Goal: Task Accomplishment & Management: Use online tool/utility

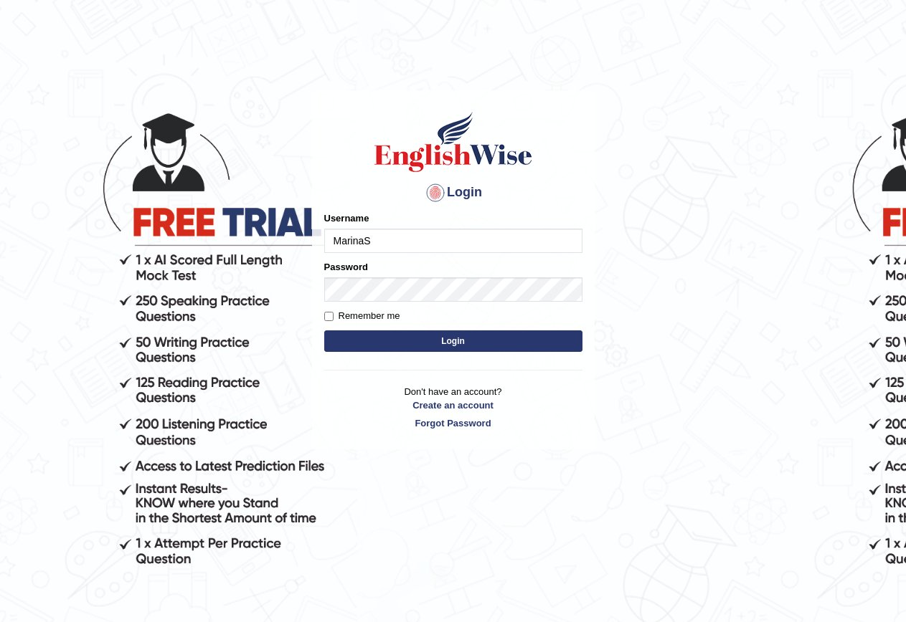
type input "MarinaS"
click at [324, 331] on button "Login" at bounding box center [453, 342] width 258 height 22
type input "MarinaS"
click at [459, 337] on button "Login" at bounding box center [453, 342] width 258 height 22
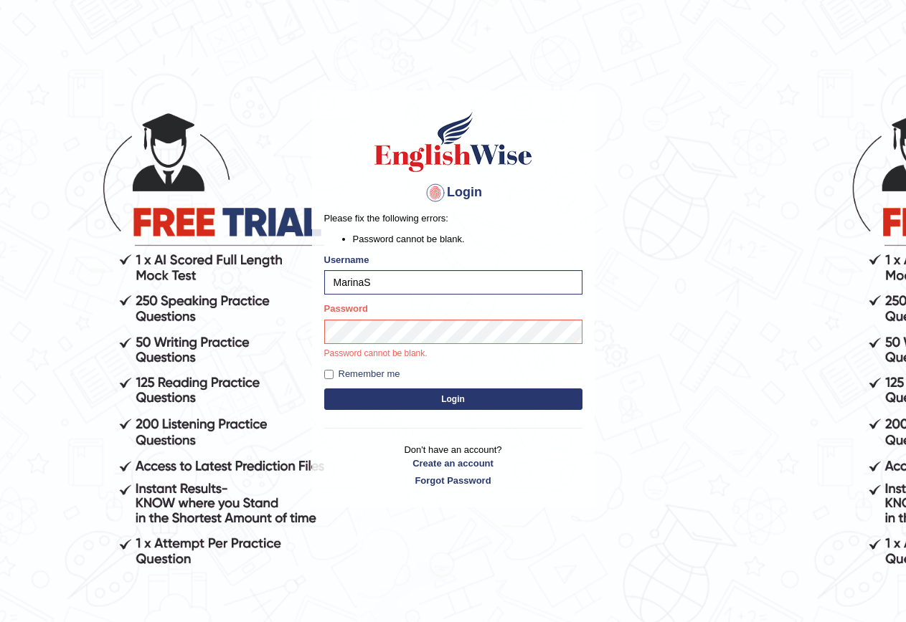
click at [444, 392] on button "Login" at bounding box center [453, 400] width 258 height 22
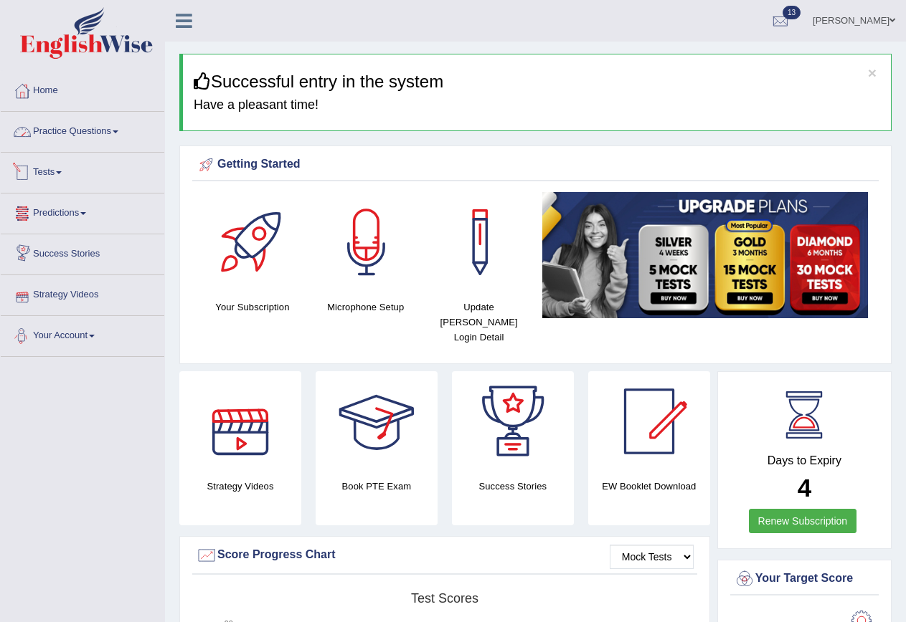
click at [63, 131] on link "Practice Questions" at bounding box center [83, 130] width 164 height 36
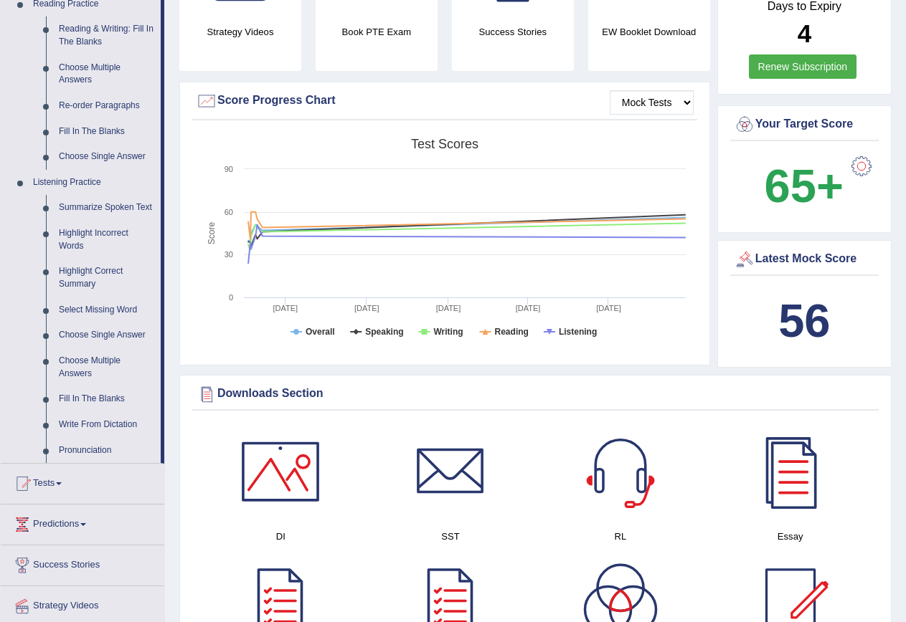
scroll to position [502, 0]
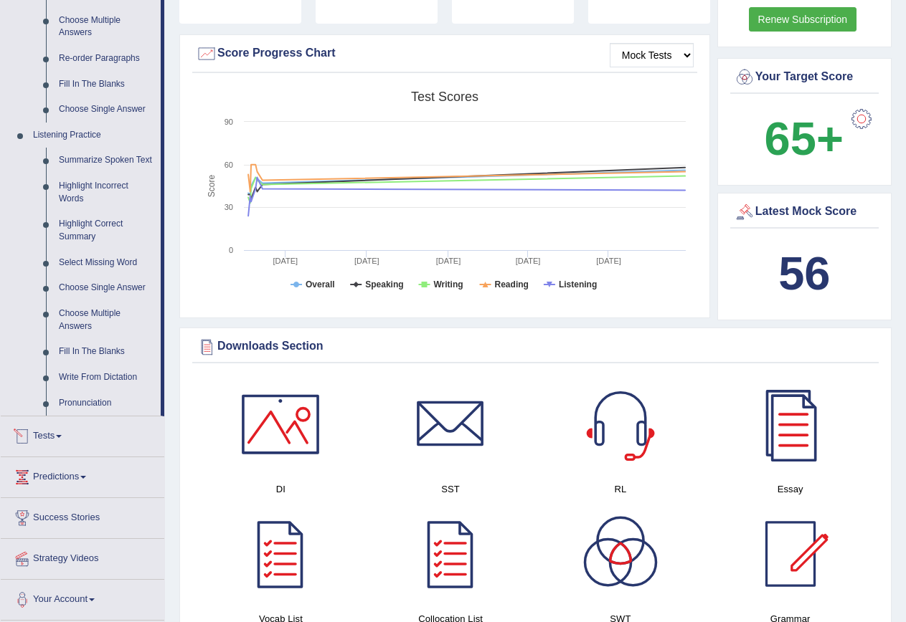
click at [53, 437] on link "Tests" at bounding box center [83, 435] width 164 height 36
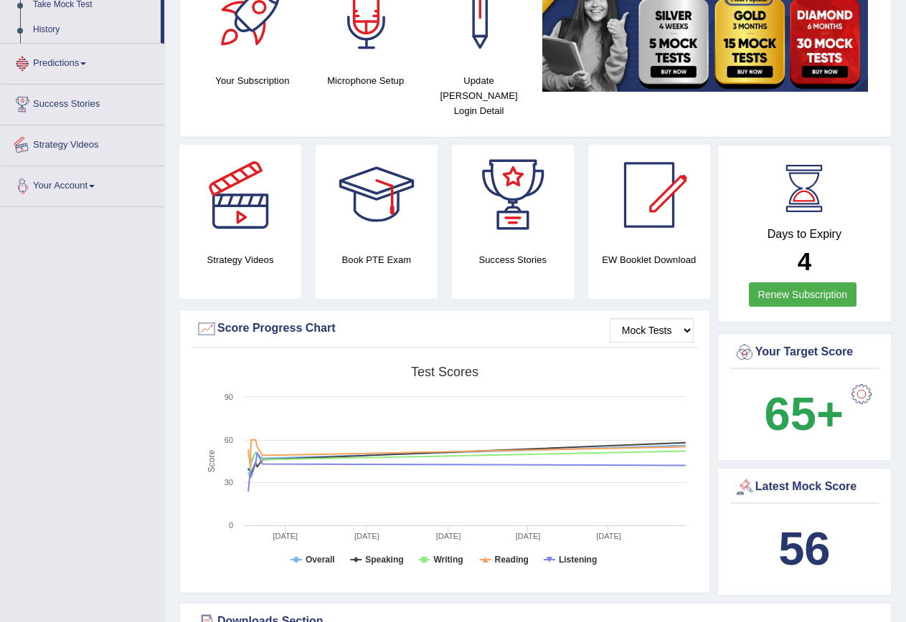
scroll to position [182, 0]
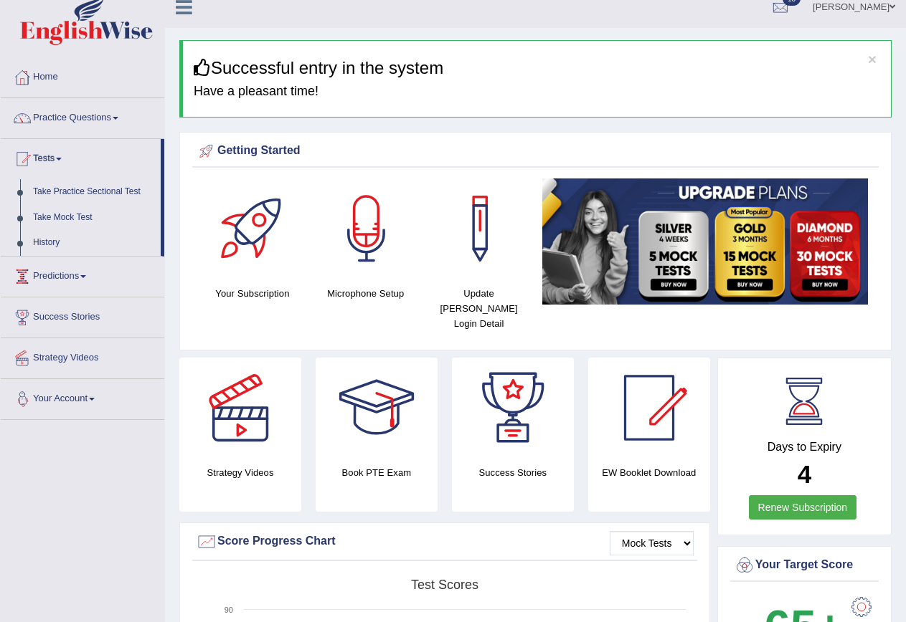
scroll to position [0, 0]
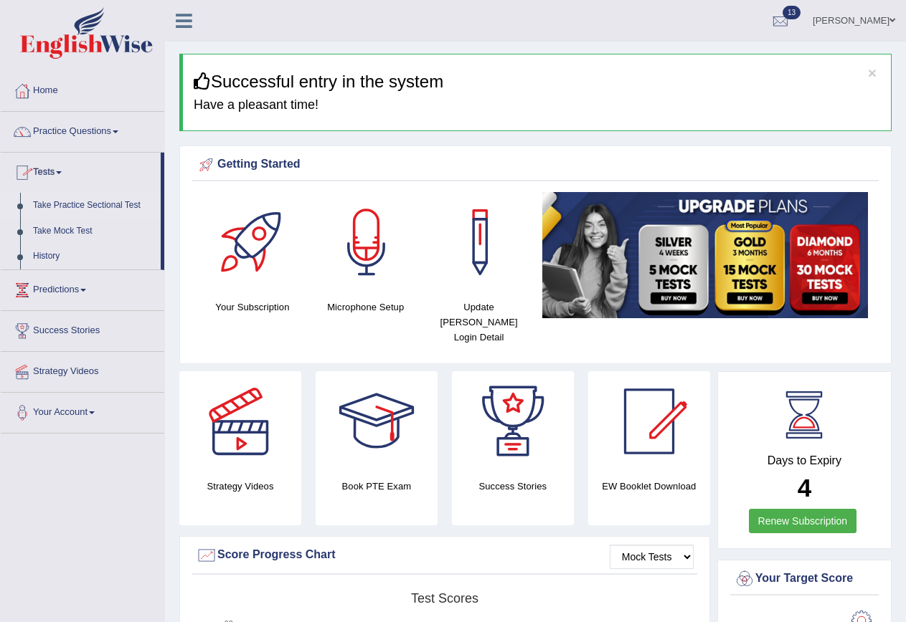
click at [82, 207] on link "Take Practice Sectional Test" at bounding box center [94, 206] width 134 height 26
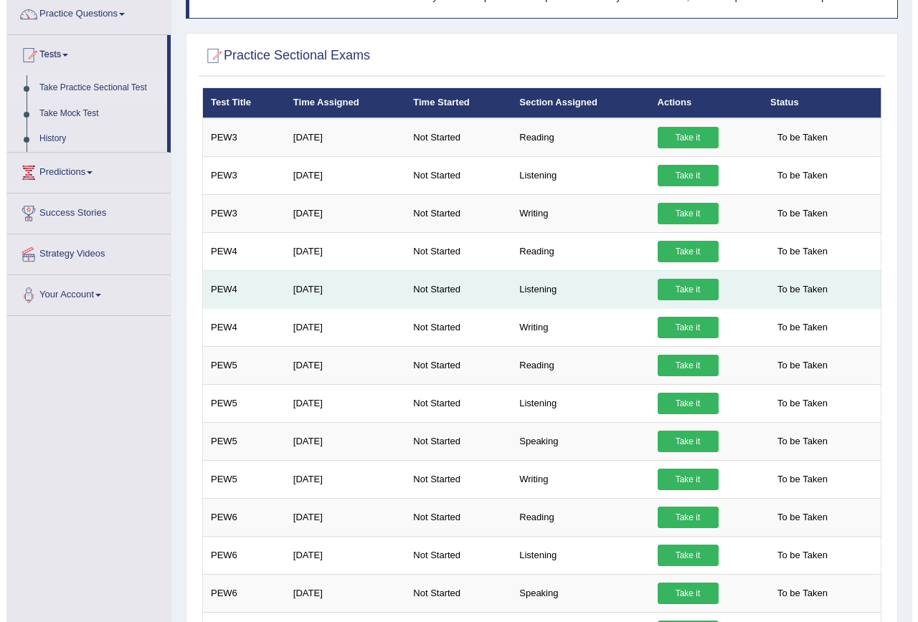
scroll to position [143, 0]
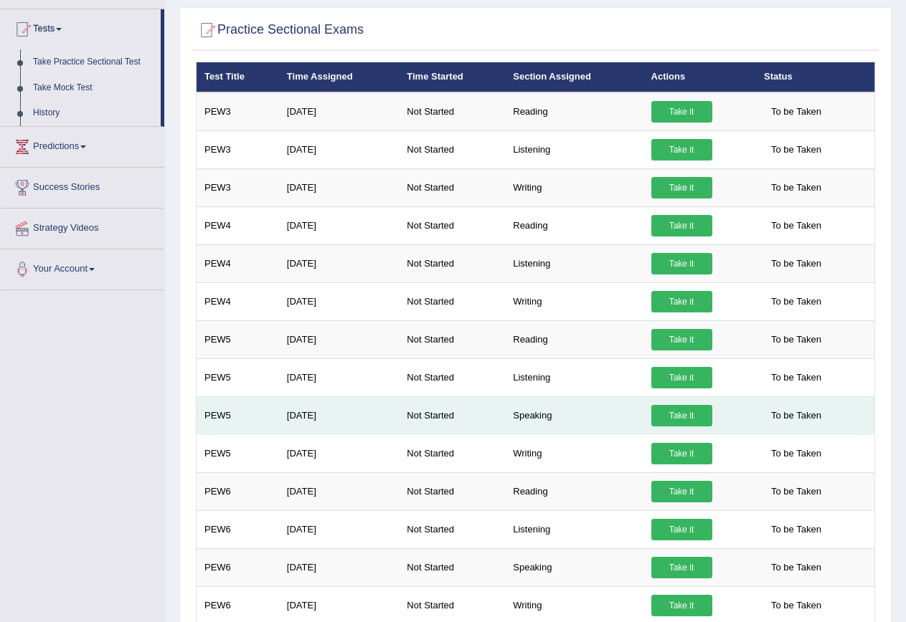
click at [688, 414] on link "Take it" at bounding box center [681, 416] width 61 height 22
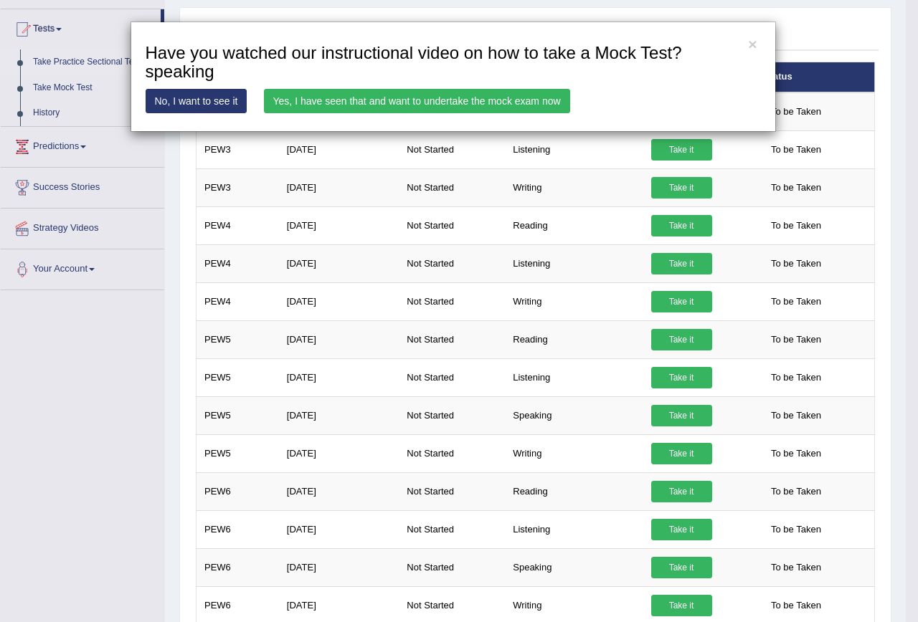
click at [391, 100] on link "Yes, I have seen that and want to undertake the mock exam now" at bounding box center [417, 101] width 306 height 24
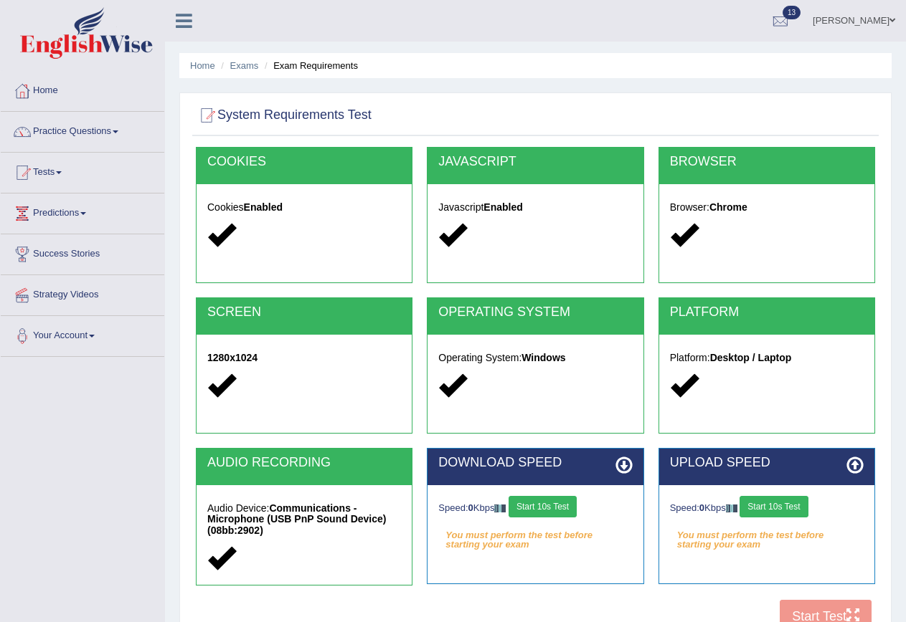
click at [567, 511] on button "Start 10s Test" at bounding box center [542, 507] width 68 height 22
click at [800, 502] on button "Start 10s Test" at bounding box center [773, 507] width 68 height 22
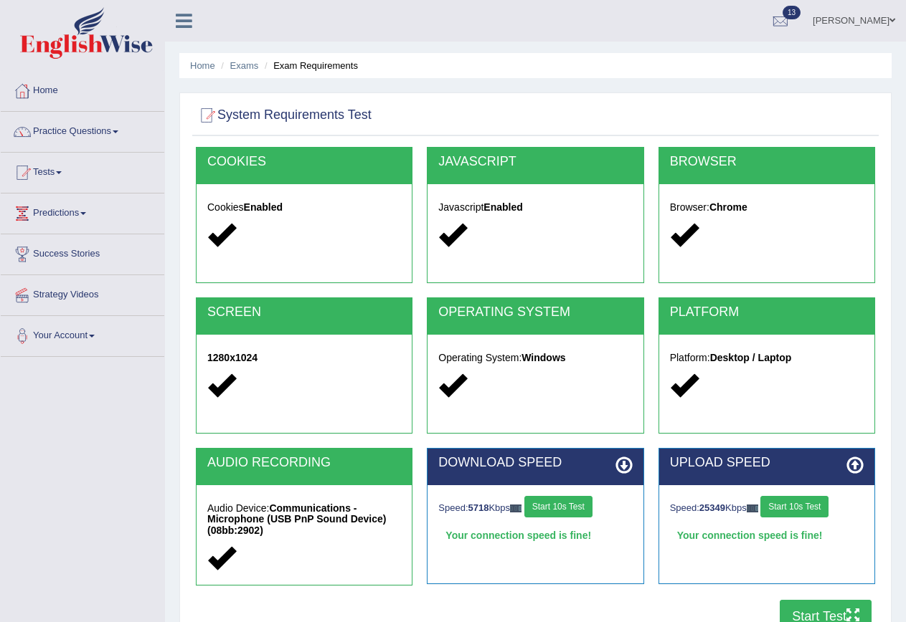
click at [806, 613] on button "Start Test" at bounding box center [826, 616] width 92 height 33
